Goal: Find specific page/section: Find specific page/section

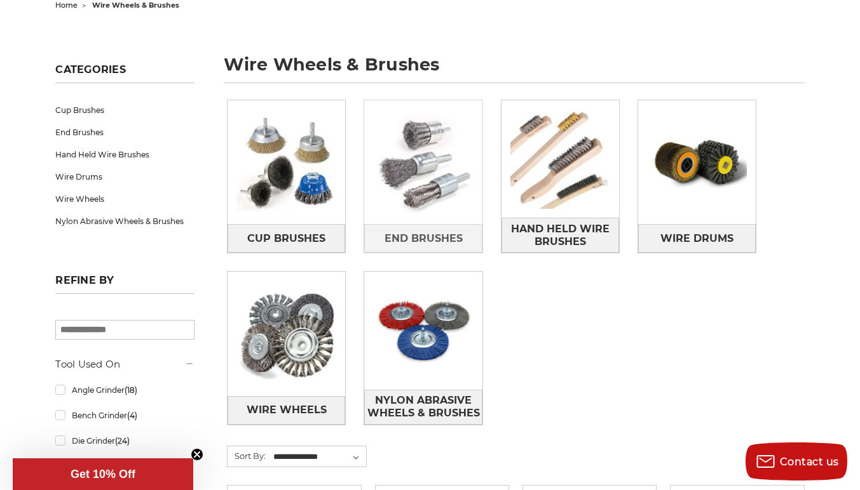
click at [422, 189] on img at bounding box center [423, 163] width 118 height 118
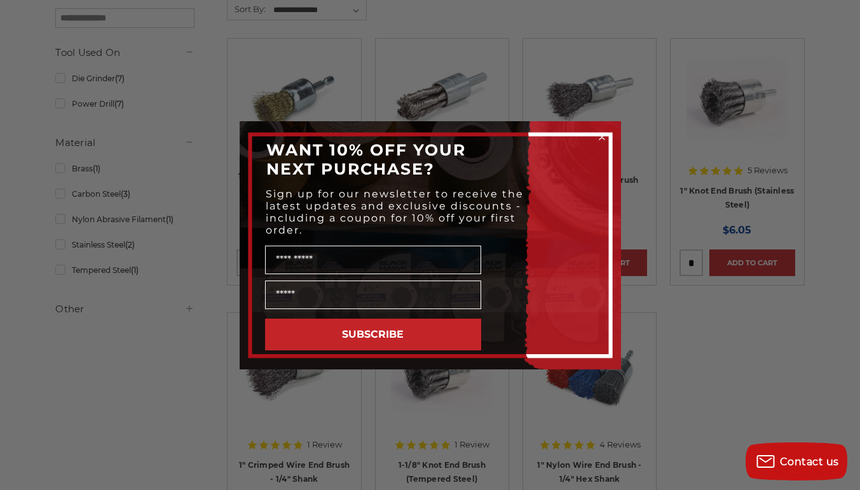
click at [723, 344] on div "Close dialog WANT 10% OFF YOUR NEXT PURCHASE? Sign up for our newsletter to rec…" at bounding box center [430, 245] width 860 height 490
click at [604, 135] on icon "Close dialog" at bounding box center [601, 137] width 5 height 5
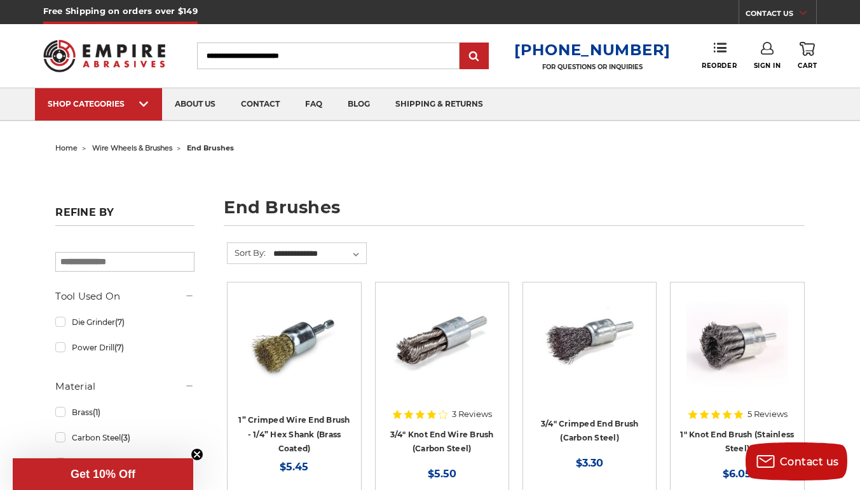
click at [364, 57] on input "Search" at bounding box center [328, 56] width 262 height 27
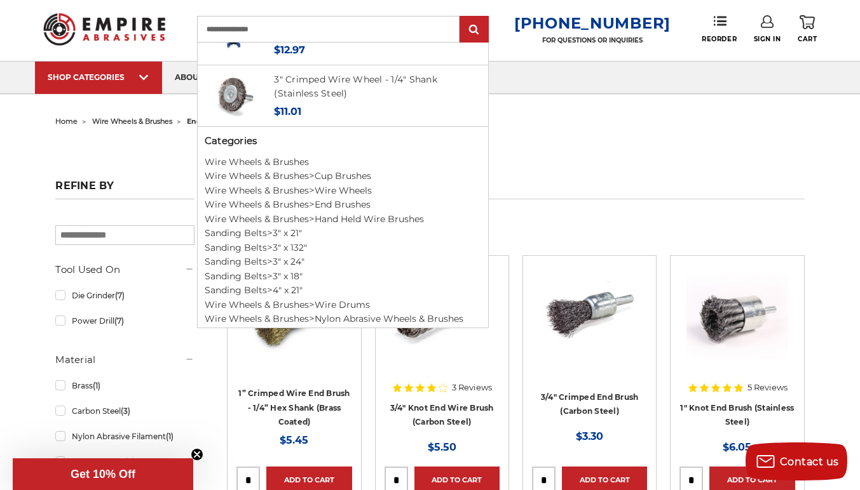
scroll to position [27, 0]
type input "**********"
click at [348, 170] on link "Cup Brushes" at bounding box center [342, 175] width 57 height 11
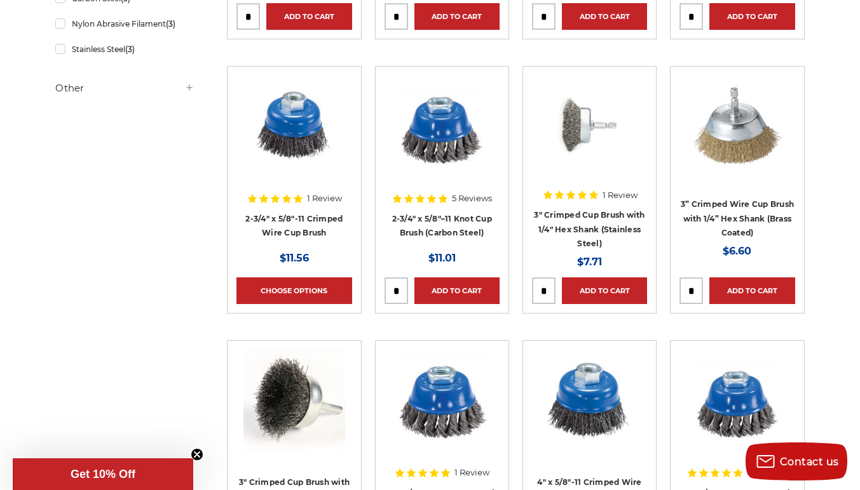
scroll to position [358, 0]
